Goal: Transaction & Acquisition: Obtain resource

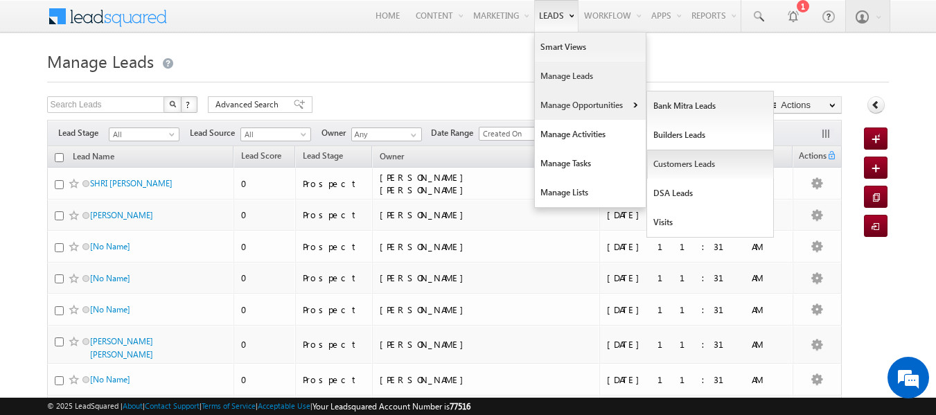
click at [683, 168] on link "Customers Leads" at bounding box center [710, 164] width 127 height 29
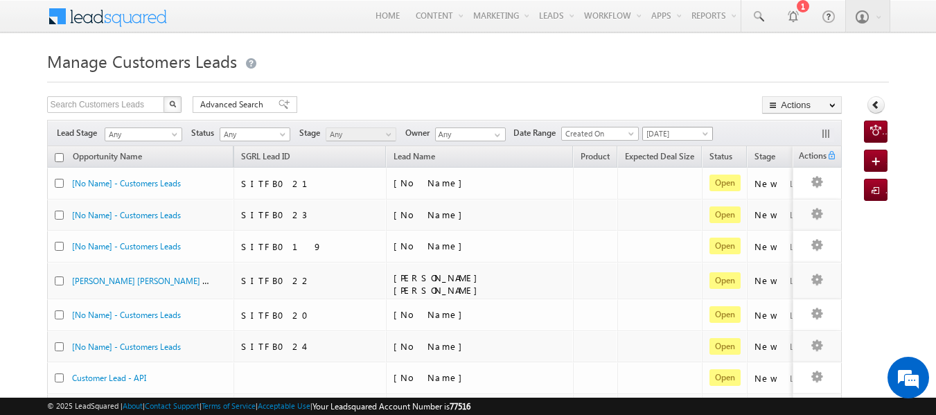
click at [705, 132] on span at bounding box center [706, 136] width 11 height 11
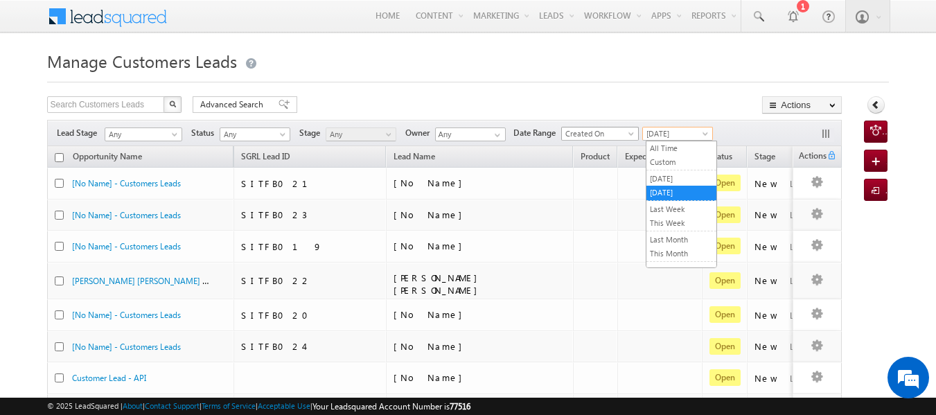
click at [613, 139] on span "Created On" at bounding box center [598, 134] width 72 height 12
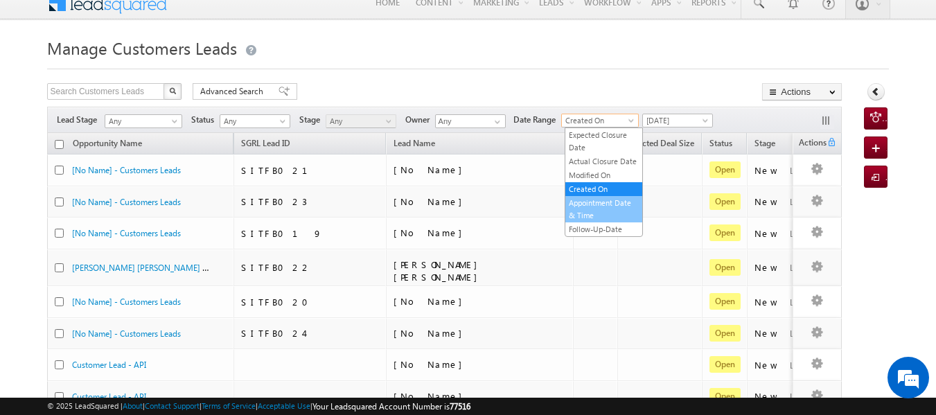
scroll to position [14, 0]
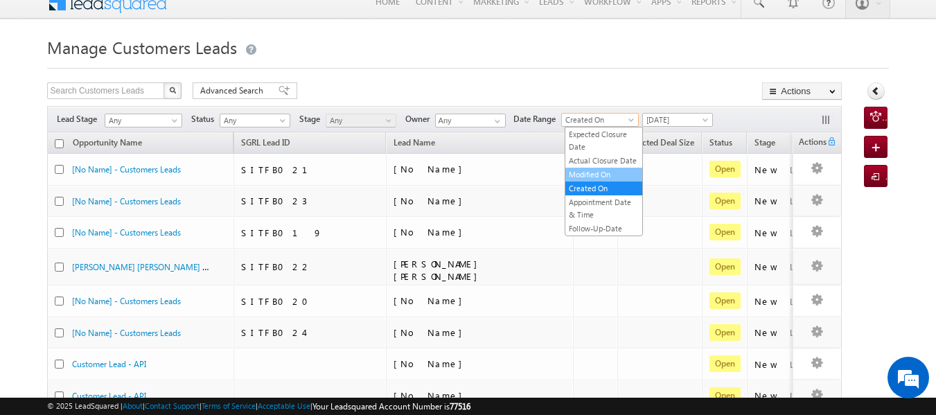
click at [595, 176] on link "Modified On" at bounding box center [604, 174] width 77 height 12
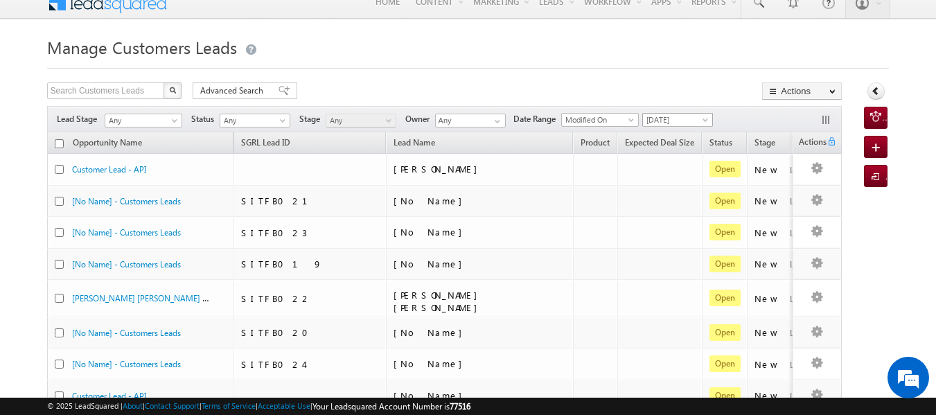
click at [680, 117] on span "[DATE]" at bounding box center [676, 120] width 66 height 12
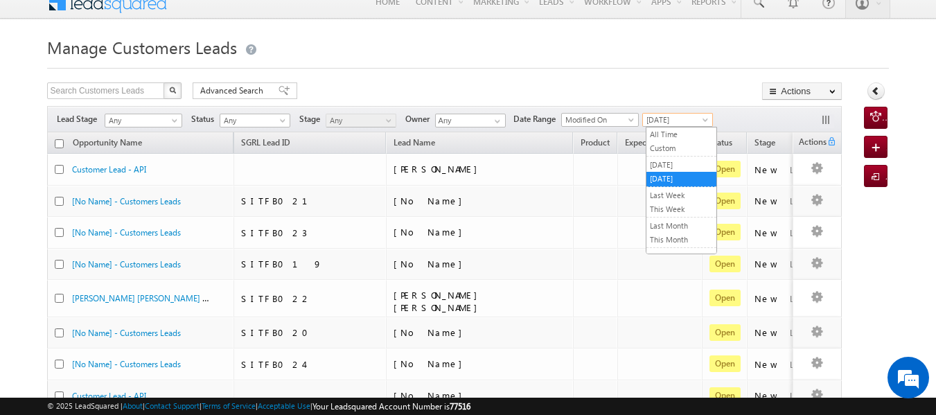
click at [575, 86] on div "Search Customers Leads X 905 results found Advanced Search Advanced search resu…" at bounding box center [445, 92] width 796 height 20
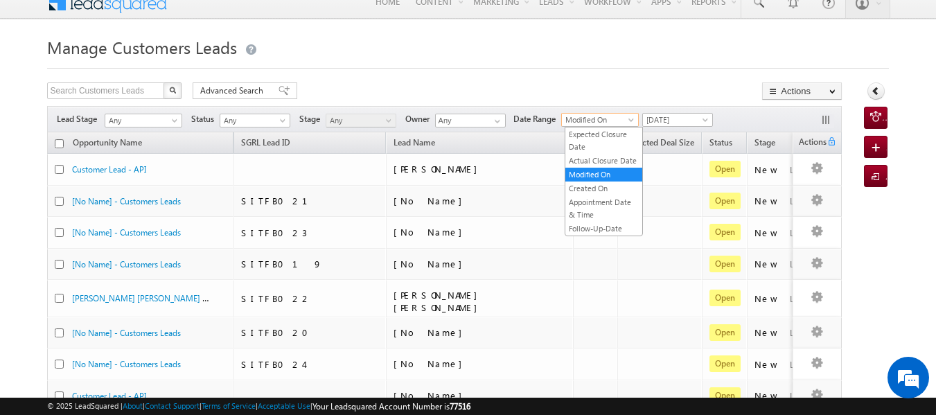
click at [601, 115] on span "Modified On" at bounding box center [598, 120] width 72 height 12
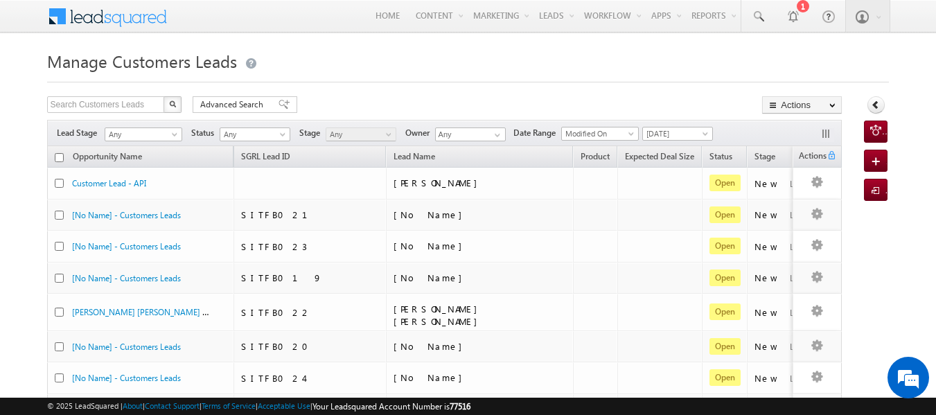
click at [526, 101] on div "Search Customers Leads X 905 results found Advanced Search Advanced search resu…" at bounding box center [445, 106] width 796 height 20
click at [590, 130] on span "Modified On" at bounding box center [598, 134] width 72 height 12
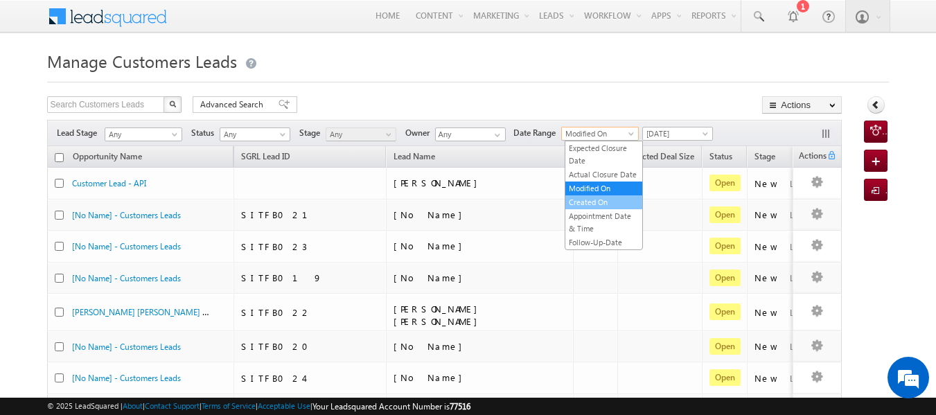
click at [603, 201] on link "Created On" at bounding box center [604, 202] width 77 height 12
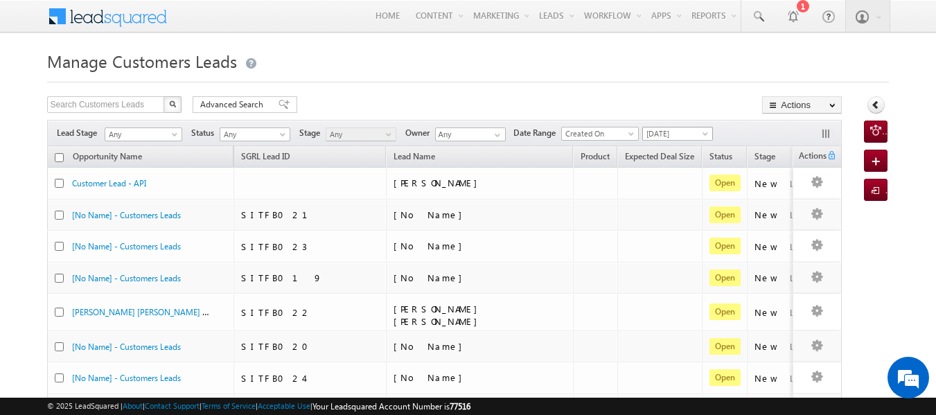
click at [674, 130] on span "[DATE]" at bounding box center [676, 134] width 66 height 12
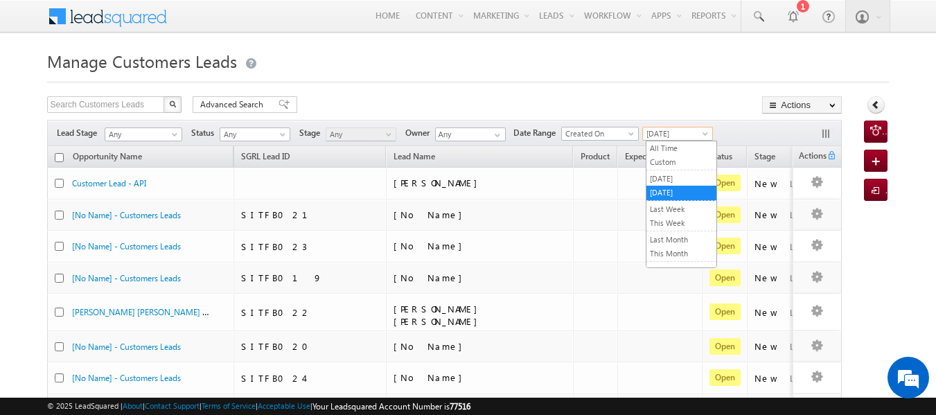
click at [674, 130] on span "[DATE]" at bounding box center [676, 134] width 66 height 12
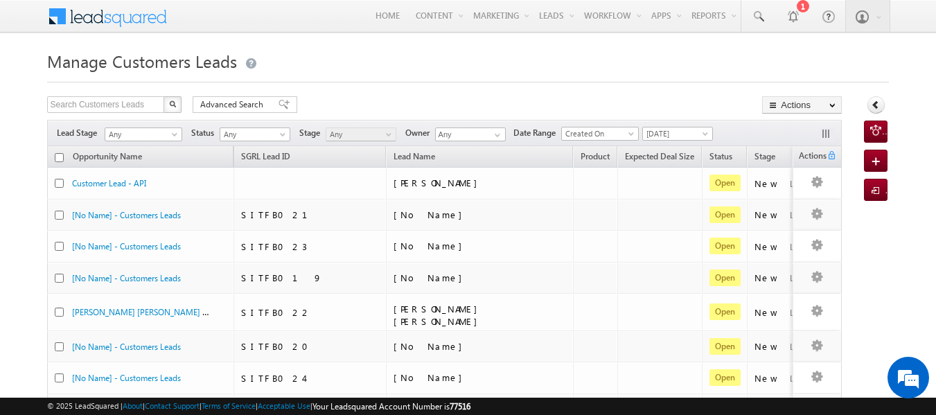
click at [679, 139] on span "[DATE]" at bounding box center [676, 134] width 66 height 12
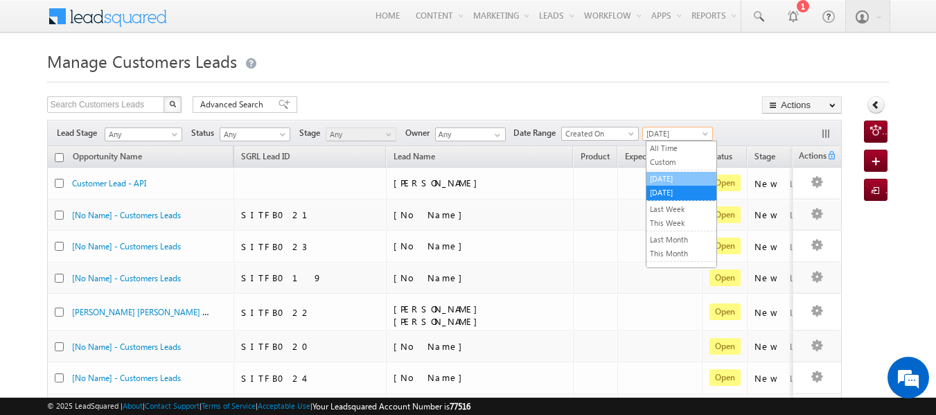
click at [674, 184] on link "[DATE]" at bounding box center [682, 179] width 70 height 12
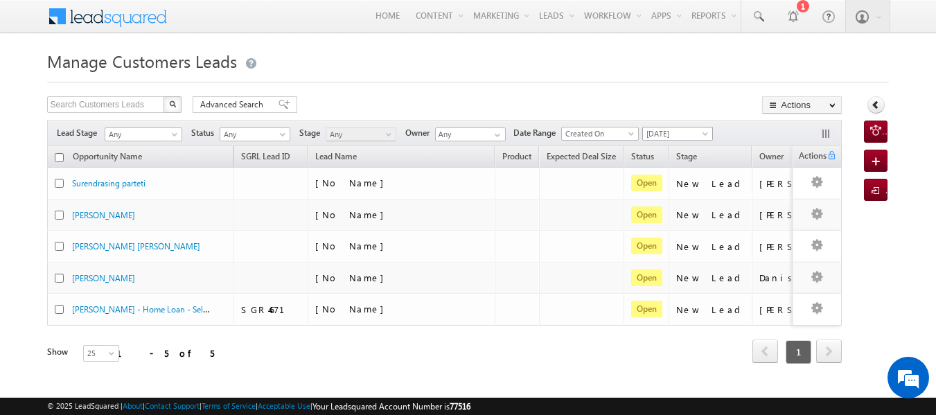
click at [659, 134] on span "[DATE]" at bounding box center [676, 134] width 66 height 12
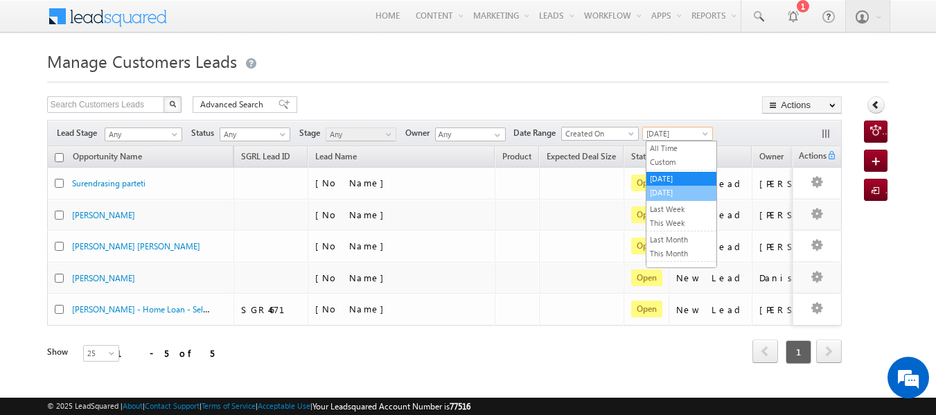
click at [670, 198] on link "[DATE]" at bounding box center [682, 192] width 70 height 12
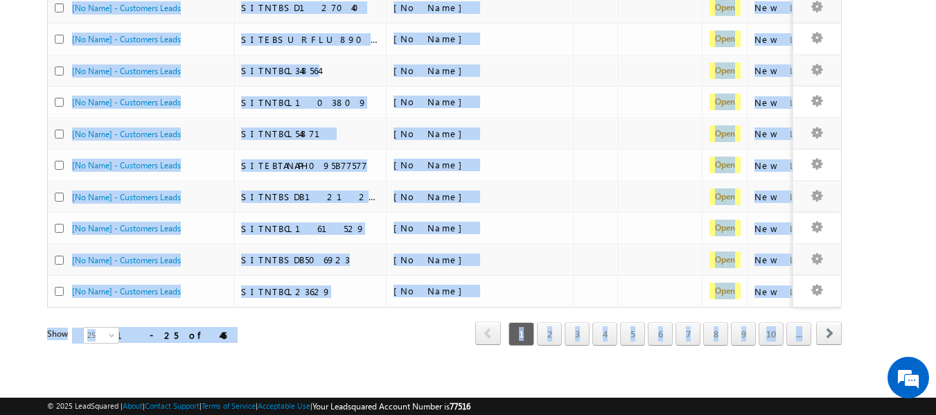
scroll to position [663, 0]
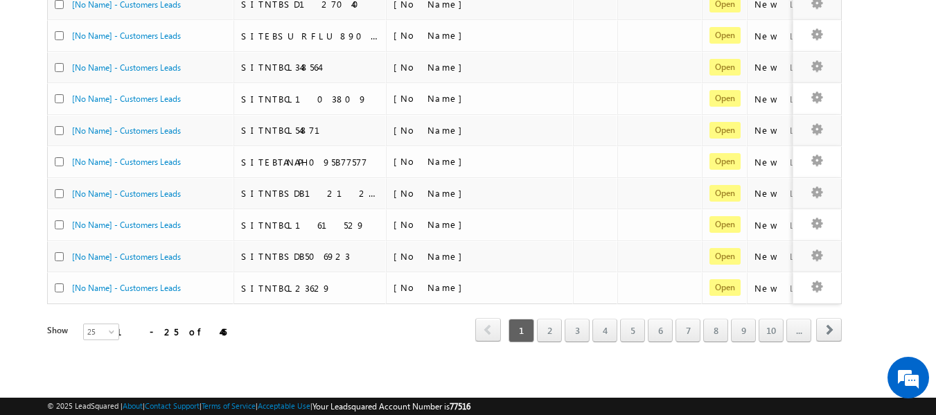
click at [385, 308] on div "Refresh first prev 1 2 3 4 5 6 7 8 9 10 ... next last 1 - 25 of 445" at bounding box center [445, 324] width 796 height 40
click at [685, 320] on link "7" at bounding box center [688, 331] width 25 height 24
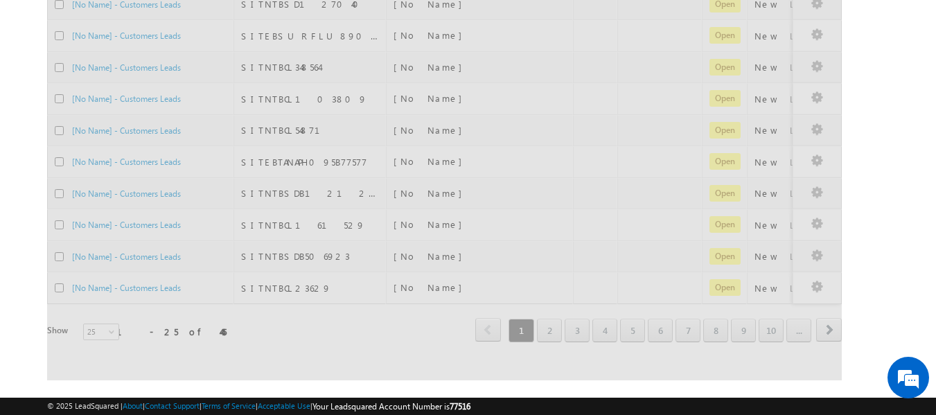
scroll to position [652, 0]
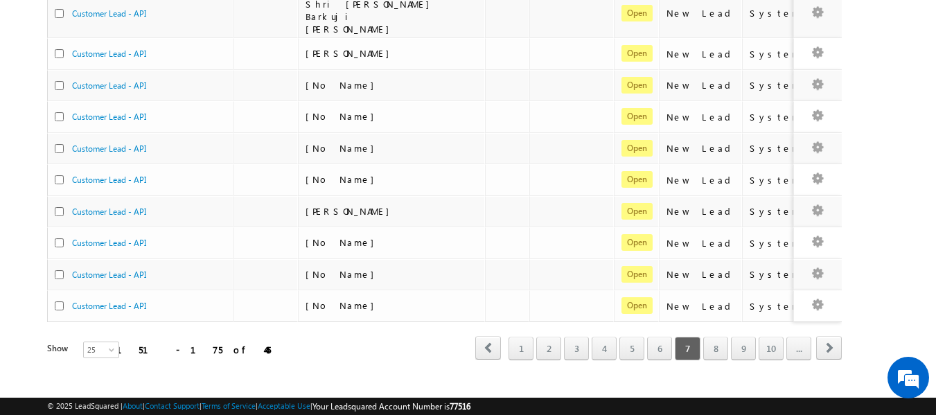
click at [757, 337] on div "1 2 3 4 5 6 7 8 9 10 ..." at bounding box center [659, 349] width 306 height 24
click at [771, 337] on link "10" at bounding box center [771, 349] width 25 height 24
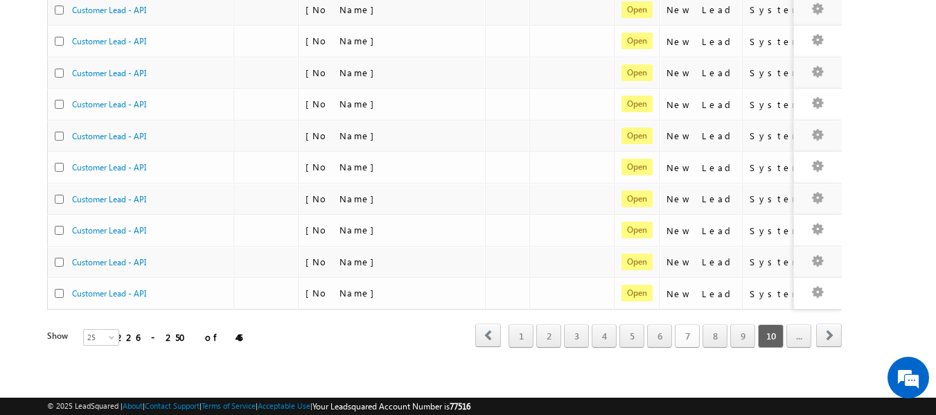
click at [678, 331] on link "7" at bounding box center [687, 336] width 25 height 24
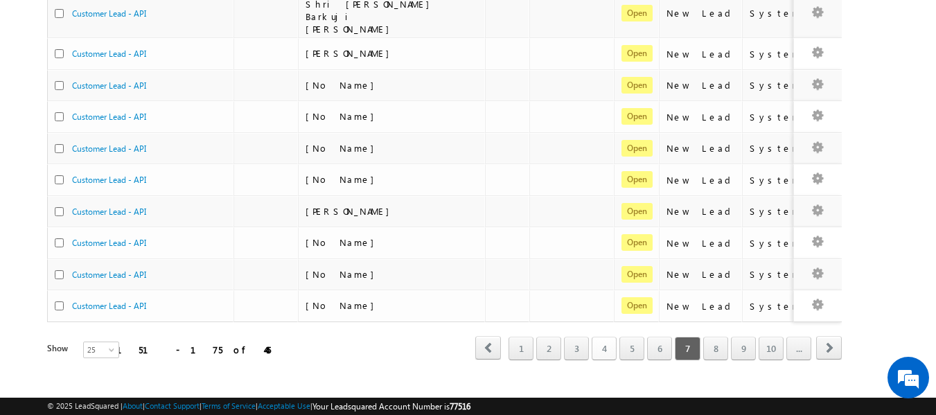
click at [599, 337] on link "4" at bounding box center [604, 349] width 25 height 24
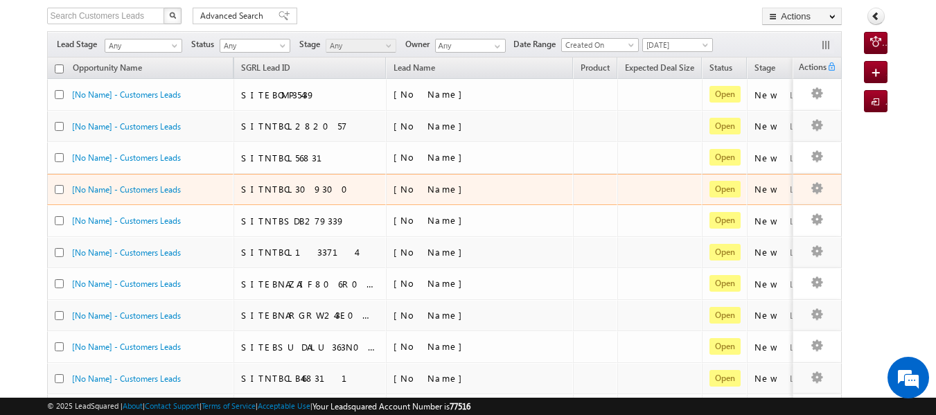
scroll to position [0, 0]
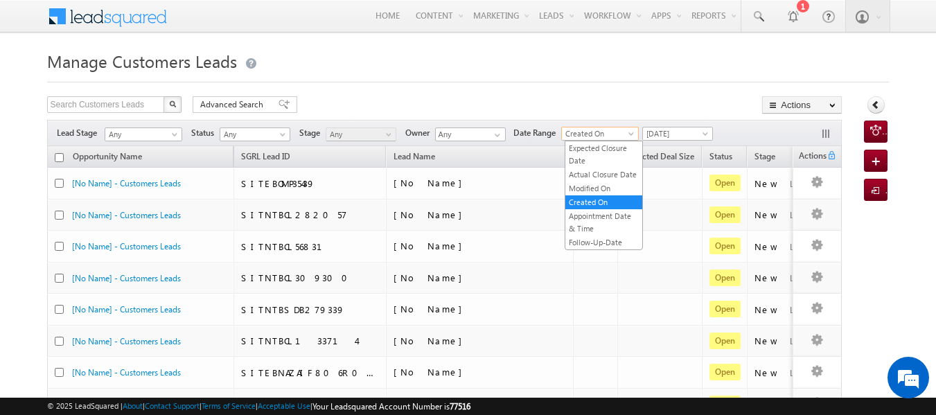
click at [622, 135] on span "Created On" at bounding box center [598, 134] width 72 height 12
click at [586, 102] on div "Search Customers Leads X 445 results found Advanced Search Advanced search resu…" at bounding box center [445, 106] width 796 height 20
click at [483, 135] on input "Any" at bounding box center [470, 135] width 71 height 14
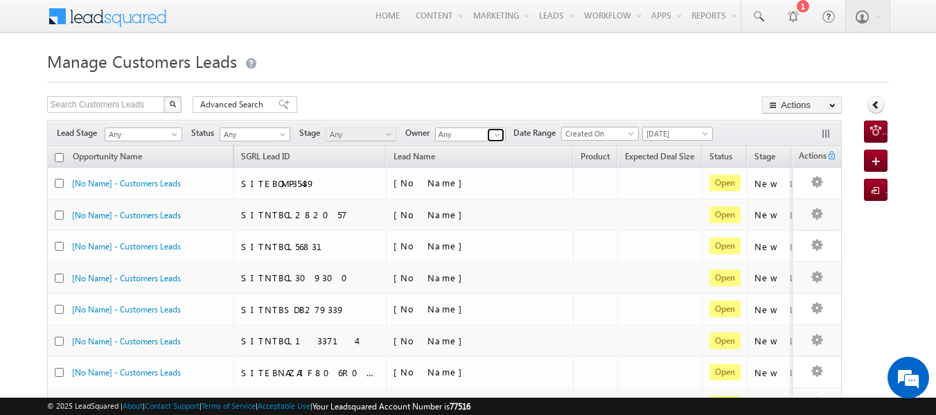
click at [496, 137] on span at bounding box center [497, 135] width 11 height 11
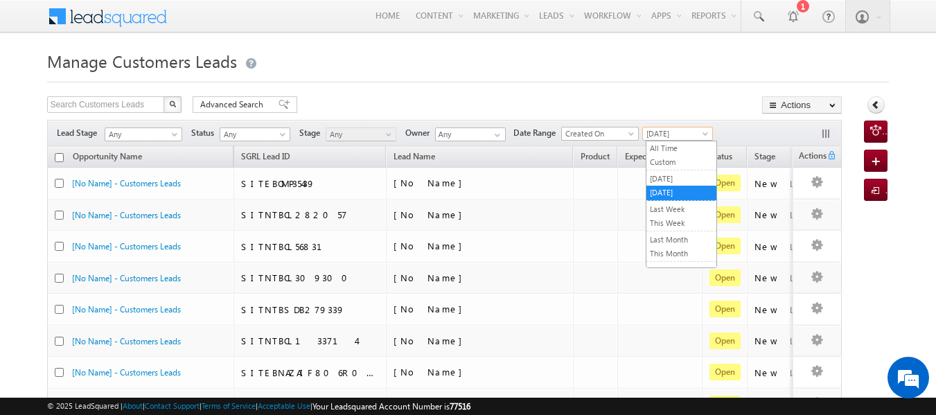
click at [695, 136] on span "[DATE]" at bounding box center [676, 134] width 66 height 12
click at [671, 213] on link "Last Week" at bounding box center [682, 209] width 70 height 12
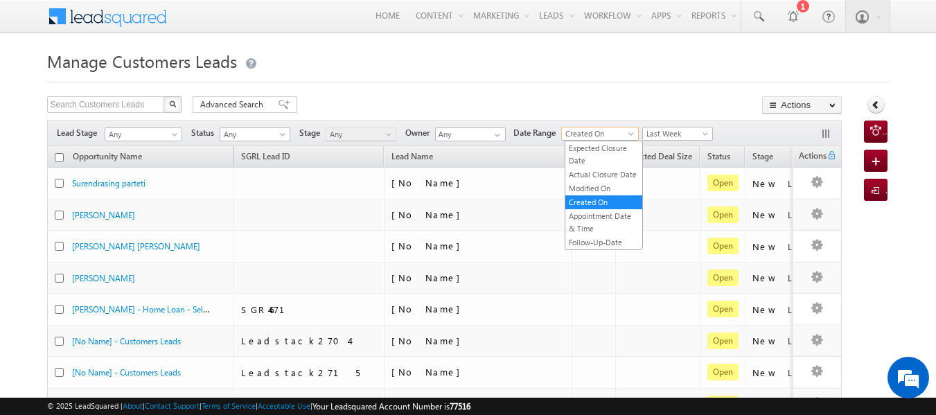
click at [598, 136] on span "Created On" at bounding box center [598, 134] width 72 height 12
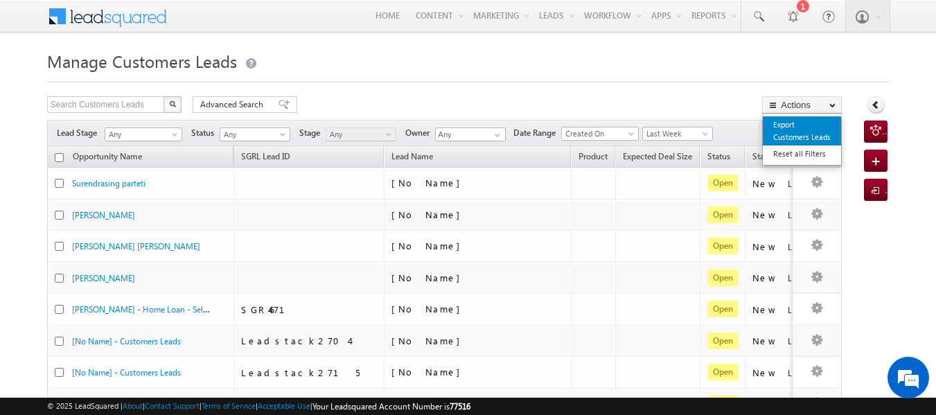
click at [788, 133] on link "Export Customers Leads" at bounding box center [802, 130] width 78 height 29
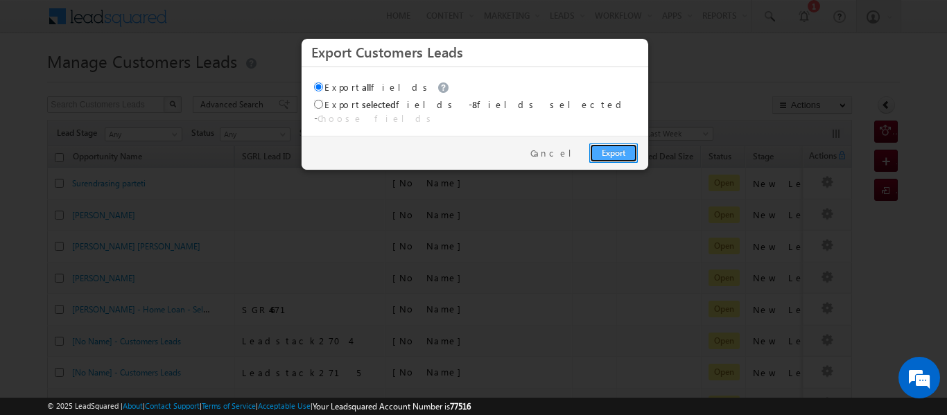
click at [602, 146] on link "Export" at bounding box center [613, 152] width 49 height 19
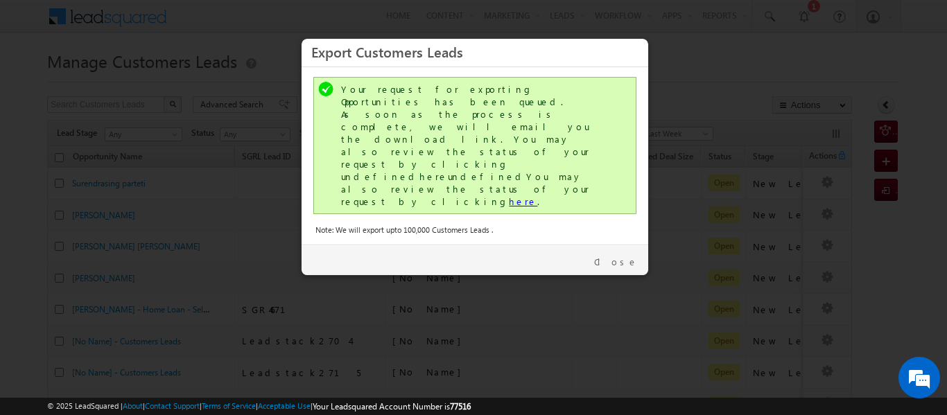
click at [509, 195] on link "here" at bounding box center [523, 201] width 28 height 12
click at [627, 256] on link "Close" at bounding box center [616, 262] width 44 height 12
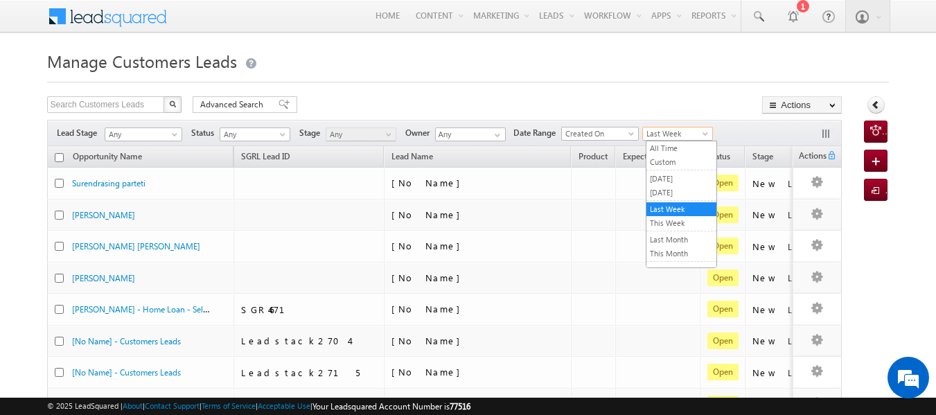
click at [687, 132] on span "Last Week" at bounding box center [676, 134] width 66 height 12
click at [680, 148] on link "All Time" at bounding box center [682, 148] width 70 height 12
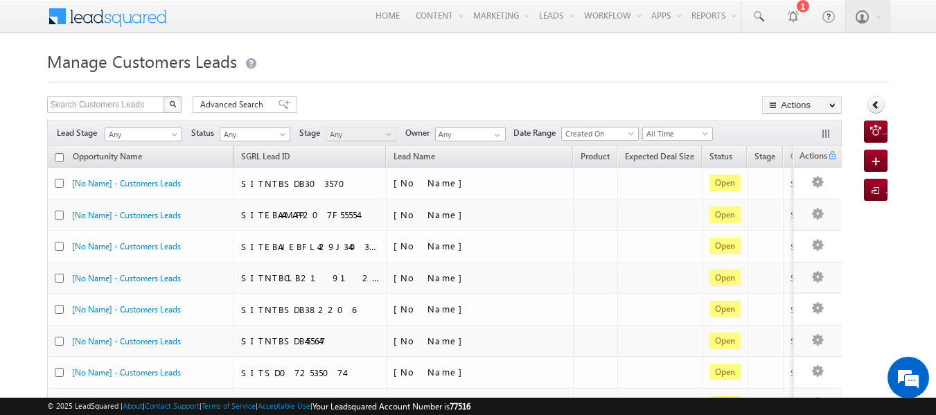
click at [702, 148] on th "Status" at bounding box center [724, 156] width 45 height 21
click at [658, 130] on span "All Time" at bounding box center [676, 134] width 66 height 12
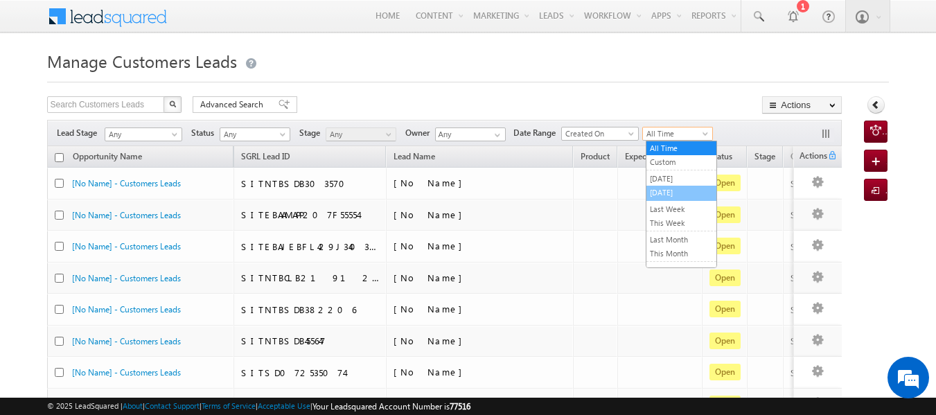
click at [674, 189] on link "[DATE]" at bounding box center [682, 192] width 70 height 12
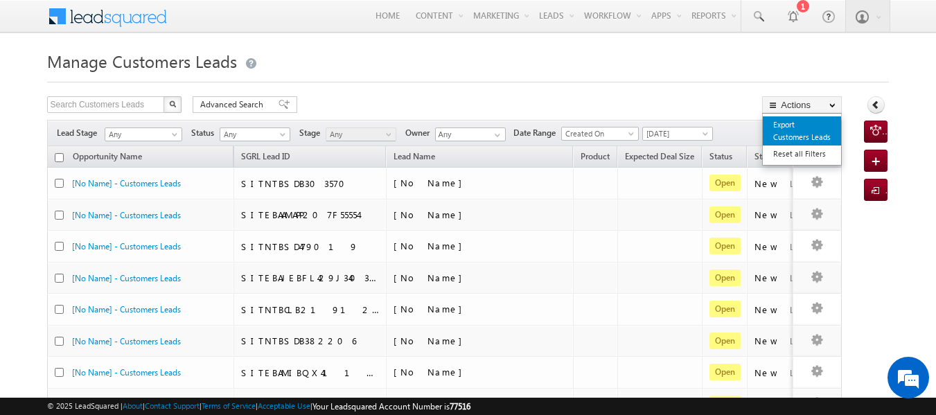
click at [798, 137] on link "Export Customers Leads" at bounding box center [802, 130] width 78 height 29
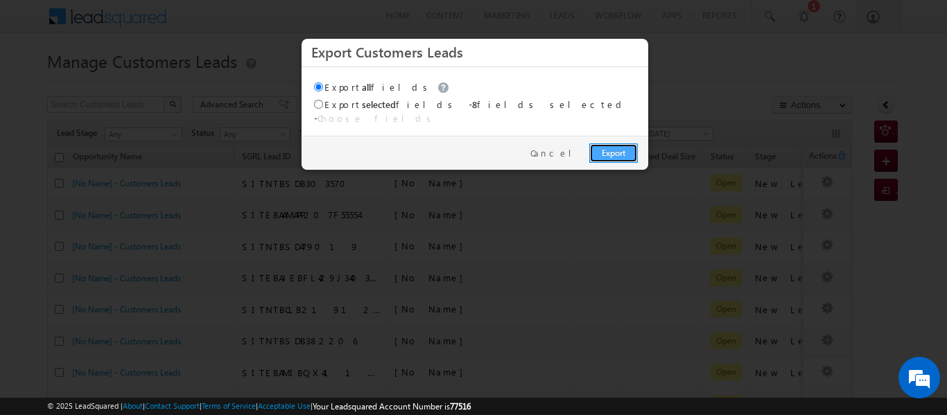
click at [618, 143] on link "Export" at bounding box center [613, 152] width 49 height 19
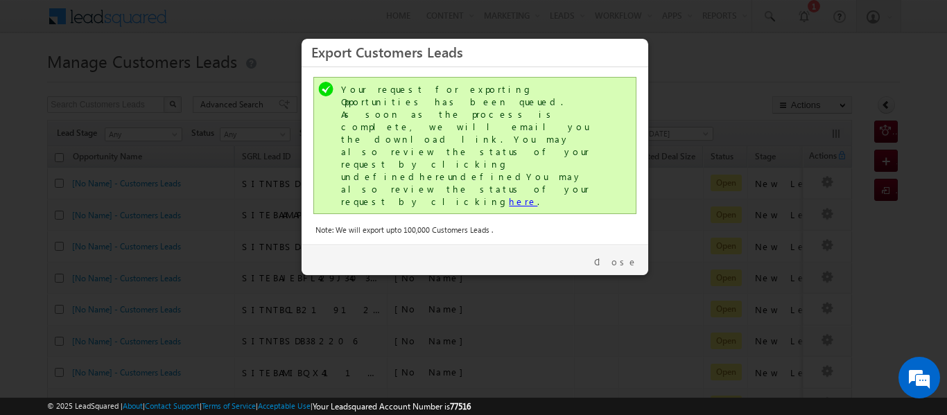
click at [509, 195] on link "here" at bounding box center [523, 201] width 28 height 12
click at [619, 256] on link "Close" at bounding box center [616, 262] width 44 height 12
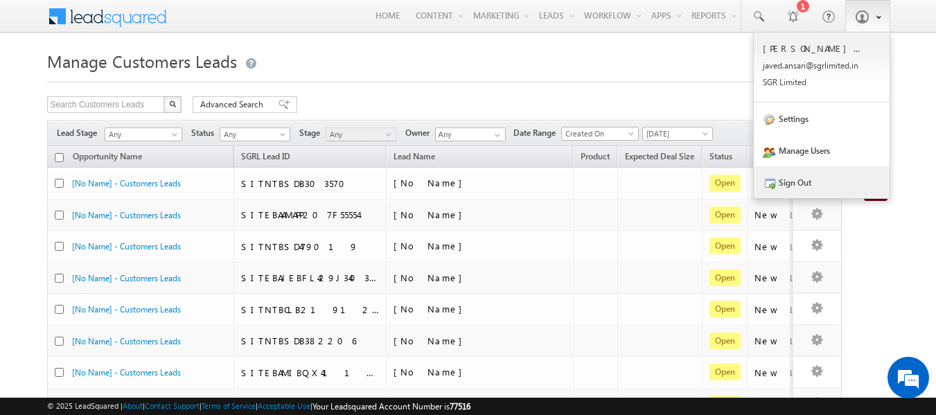
click at [795, 186] on link "Sign Out" at bounding box center [822, 182] width 136 height 32
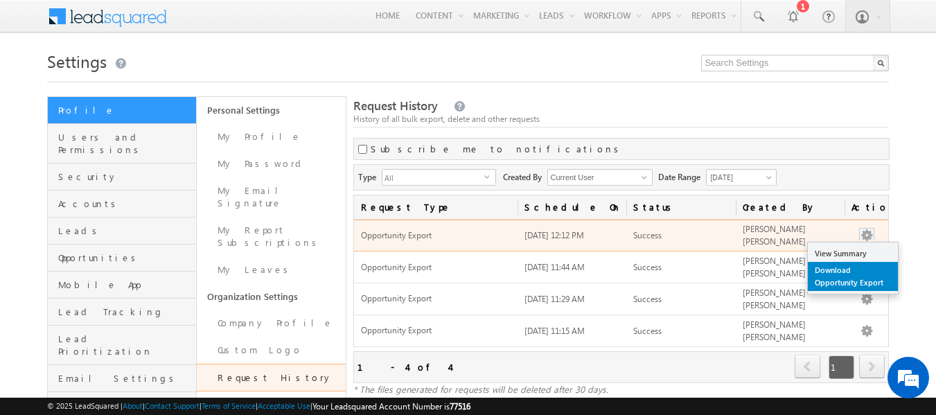
click at [836, 274] on link "Download Opportunity Export" at bounding box center [853, 276] width 90 height 29
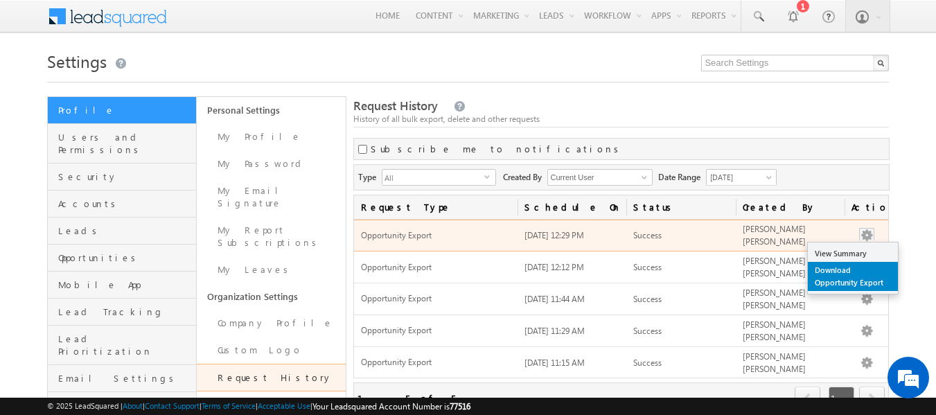
click at [834, 276] on link "Download Opportunity Export" at bounding box center [853, 276] width 90 height 29
